Goal: Task Accomplishment & Management: Manage account settings

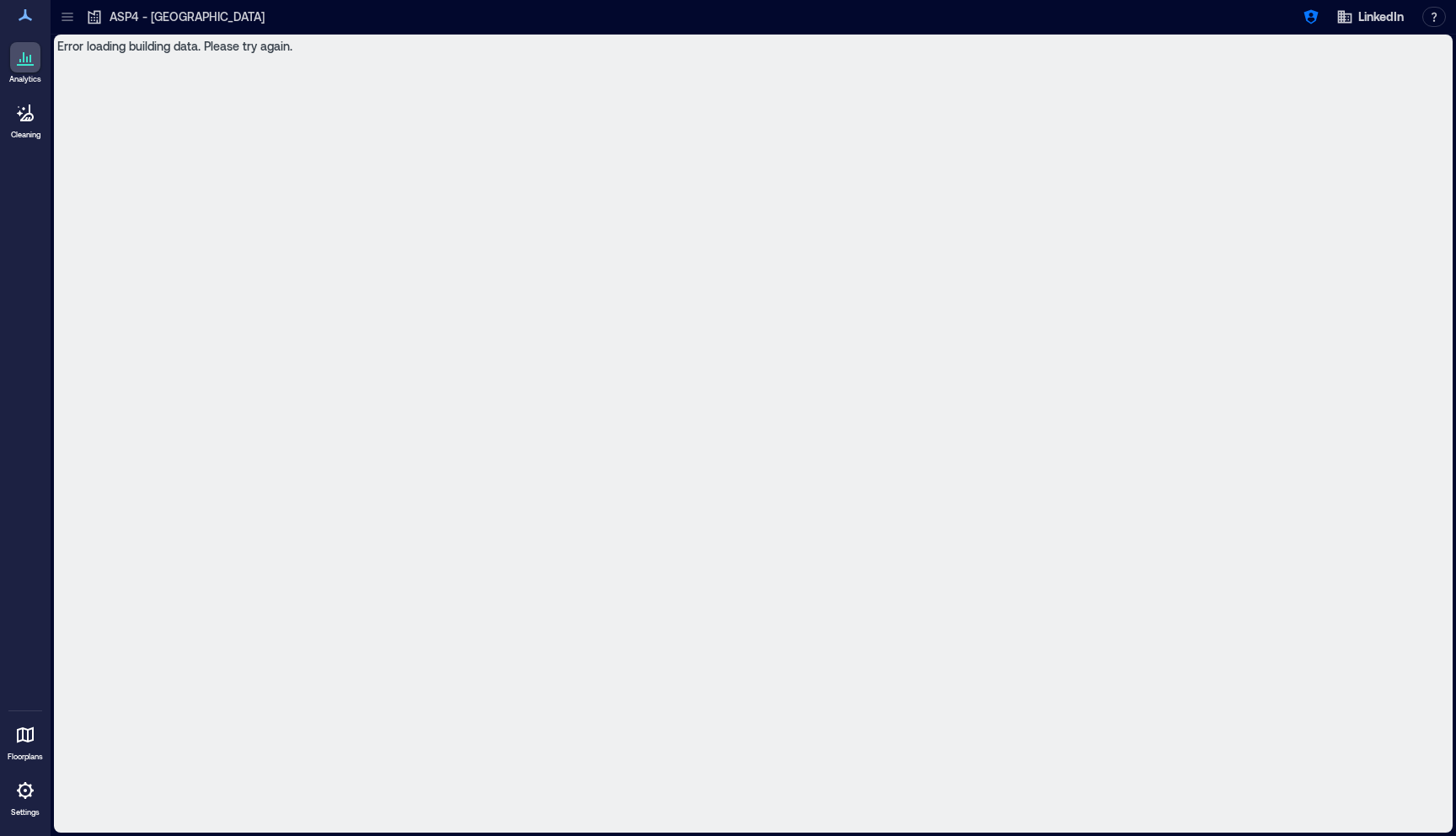
click at [27, 797] on icon at bounding box center [25, 790] width 20 height 20
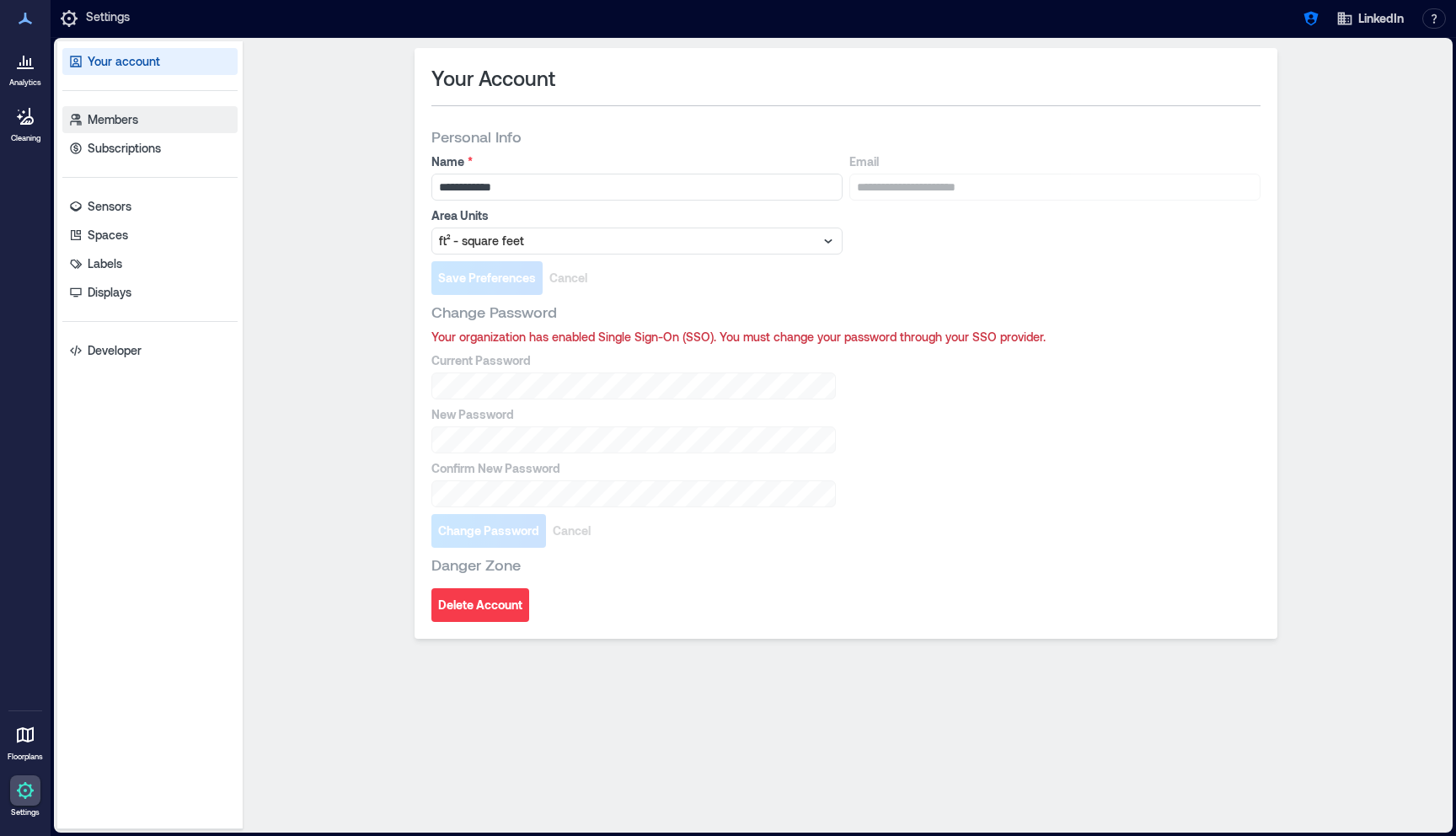
click at [167, 116] on link "Members" at bounding box center [150, 120] width 176 height 27
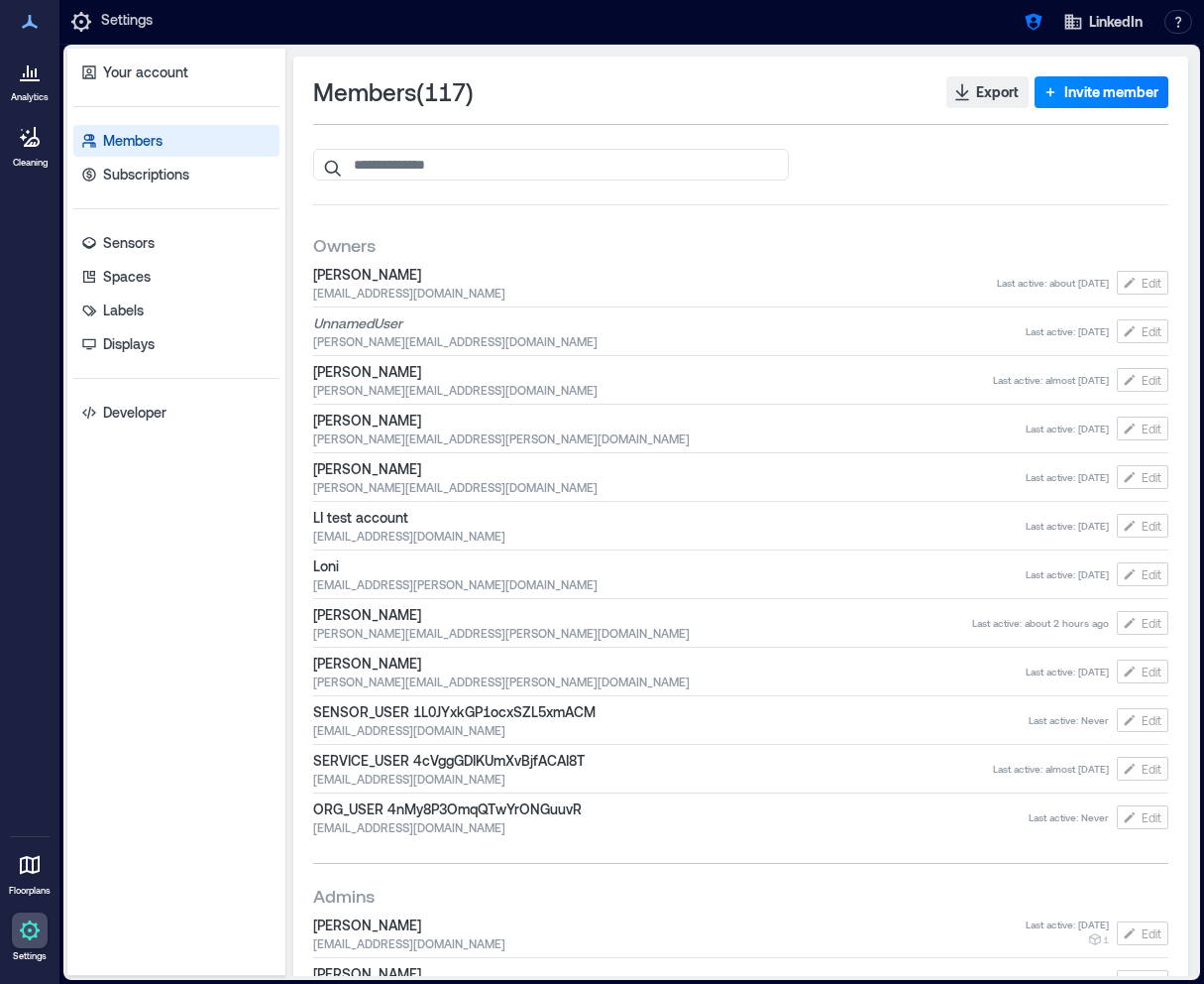
click at [172, 139] on link "Members" at bounding box center [177, 141] width 206 height 32
